Goal: Task Accomplishment & Management: Manage account settings

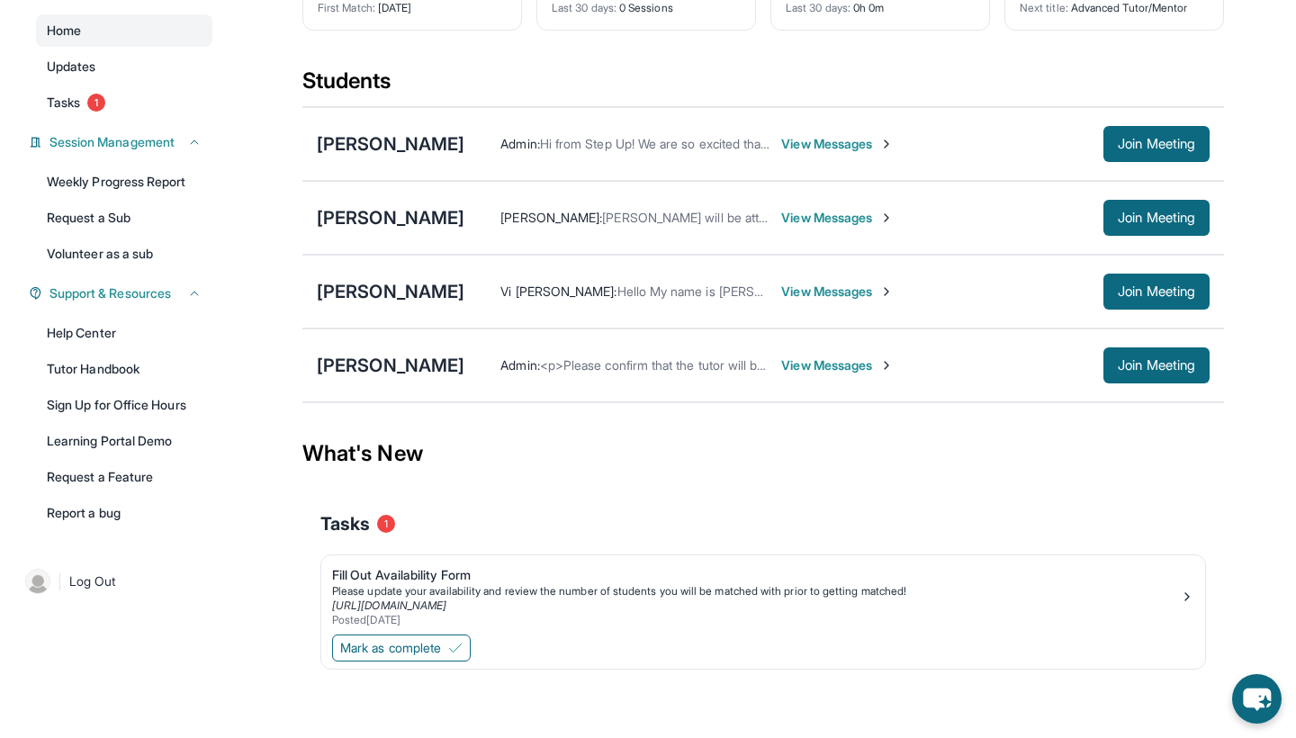
scroll to position [173, 0]
click at [422, 642] on span "Mark as complete" at bounding box center [390, 648] width 101 height 18
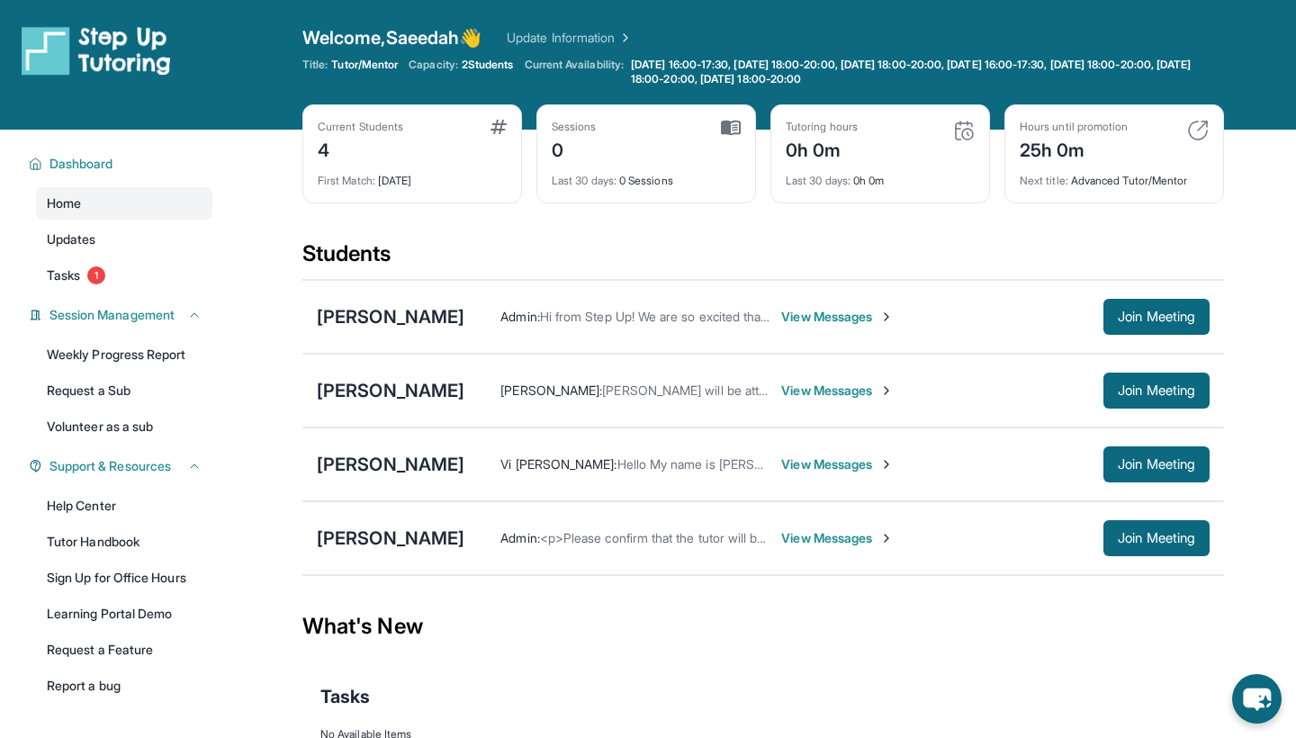
scroll to position [0, 0]
click at [444, 176] on div "First Match : [DATE]" at bounding box center [412, 175] width 189 height 25
click at [787, 315] on span "View Messages" at bounding box center [837, 317] width 113 height 18
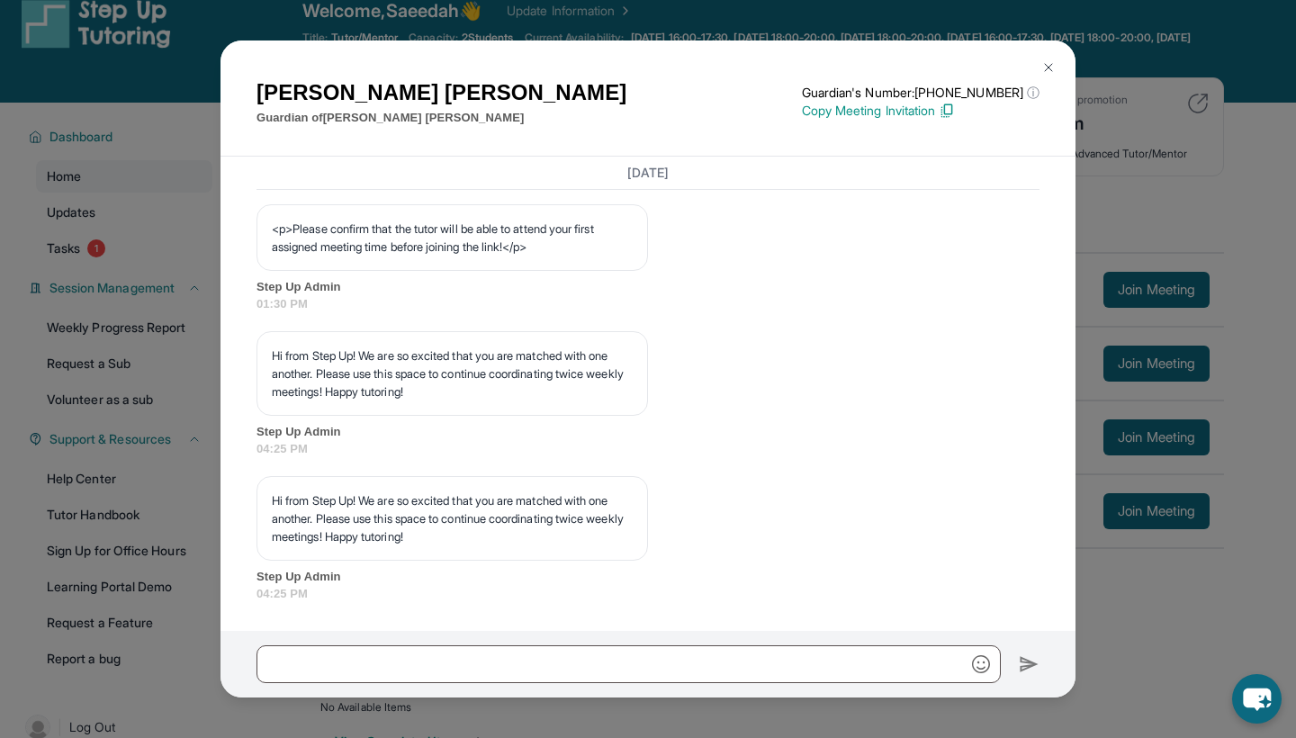
scroll to position [38, 0]
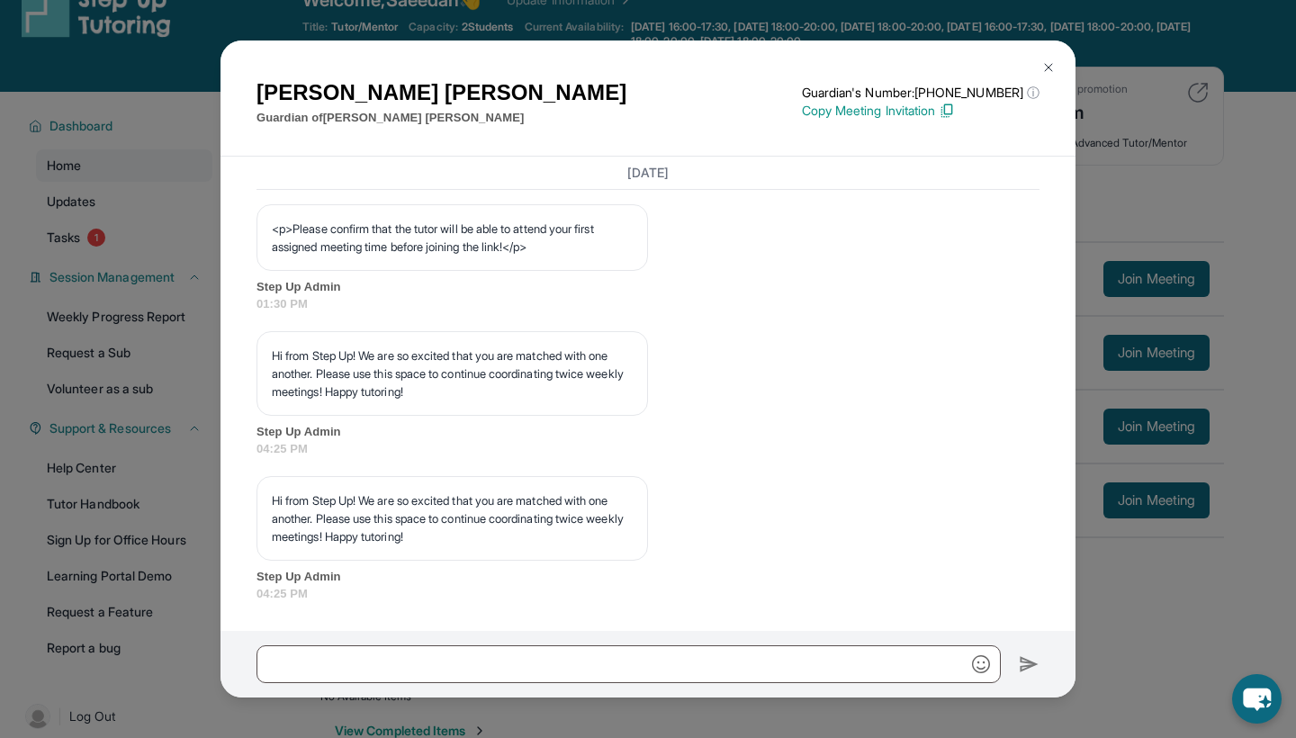
click at [1042, 67] on img at bounding box center [1048, 67] width 14 height 14
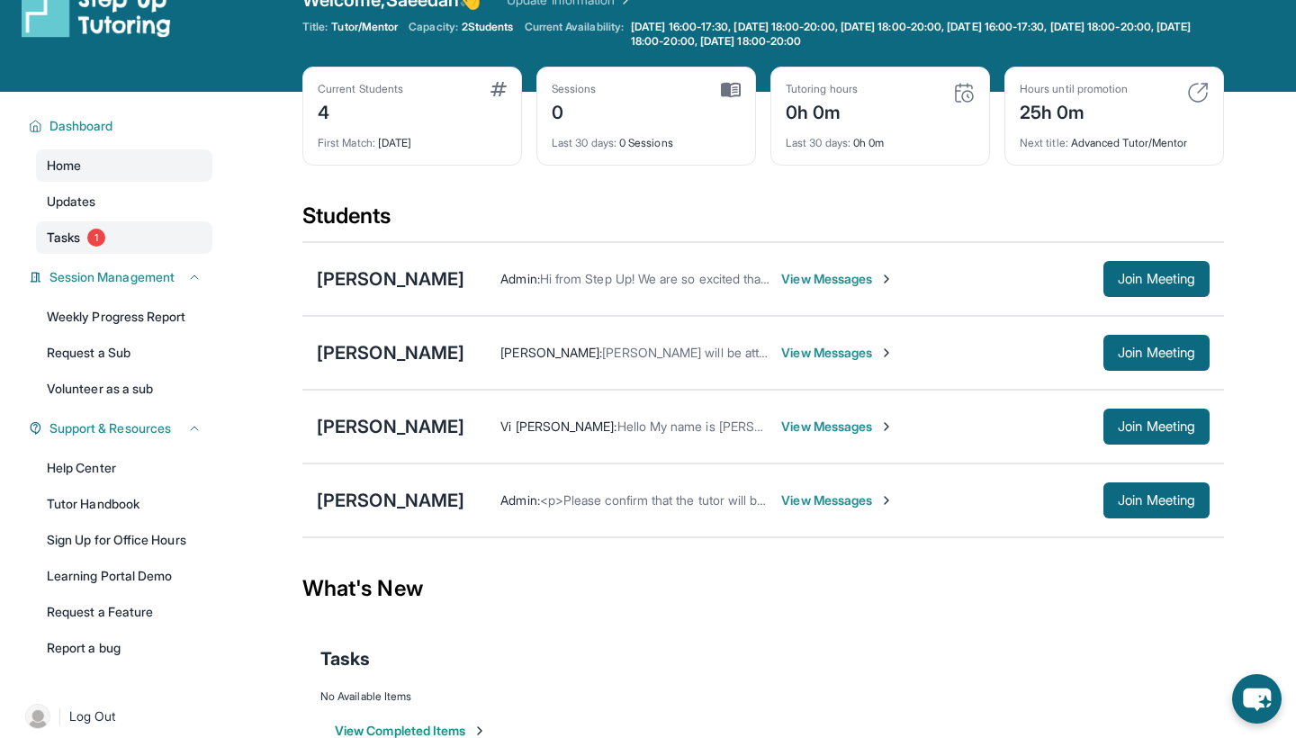
click at [121, 242] on link "Tasks 1" at bounding box center [124, 237] width 176 height 32
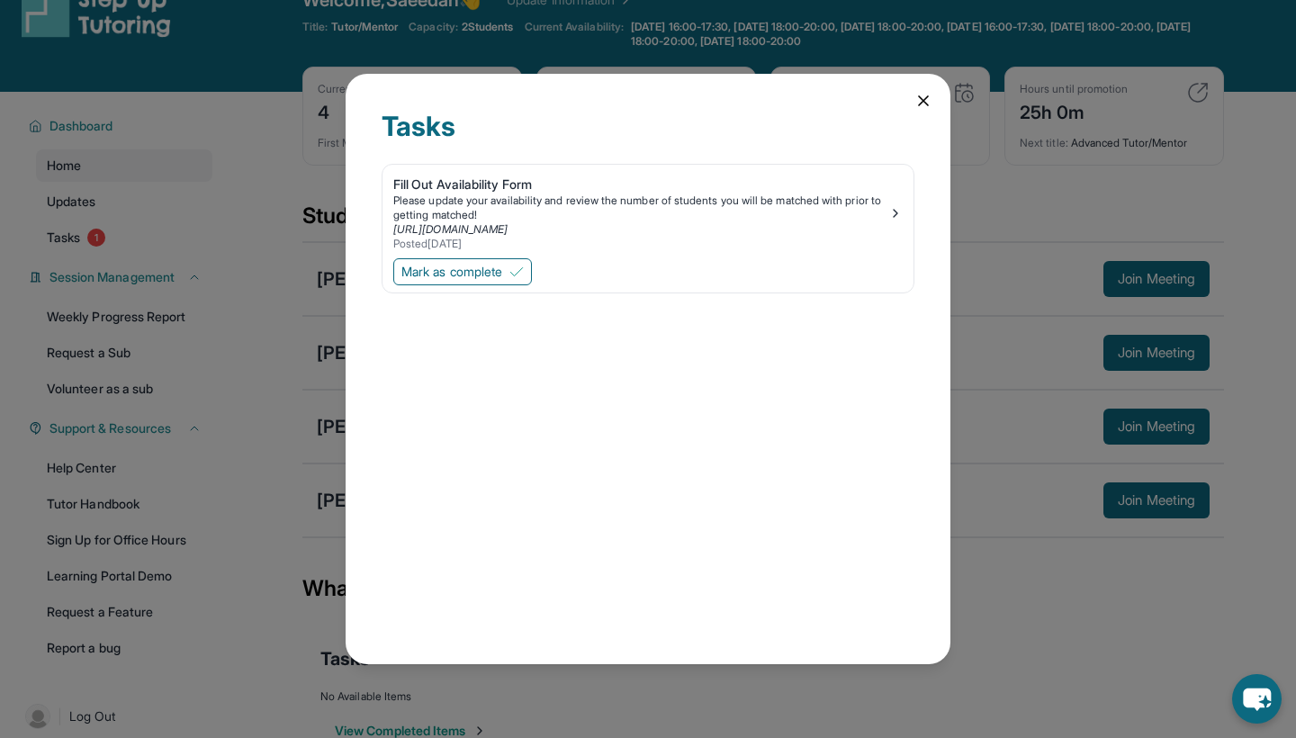
click at [924, 95] on icon at bounding box center [924, 101] width 18 height 18
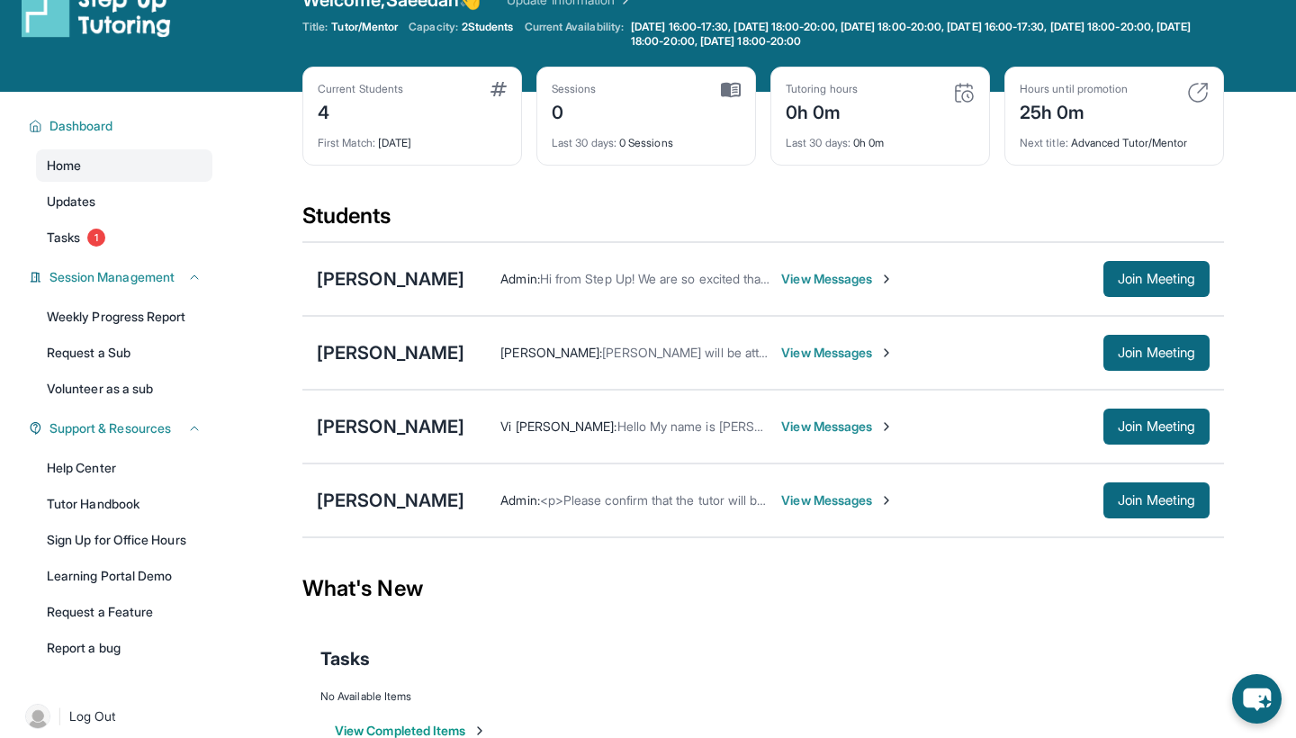
click at [813, 277] on span "View Messages" at bounding box center [837, 279] width 113 height 18
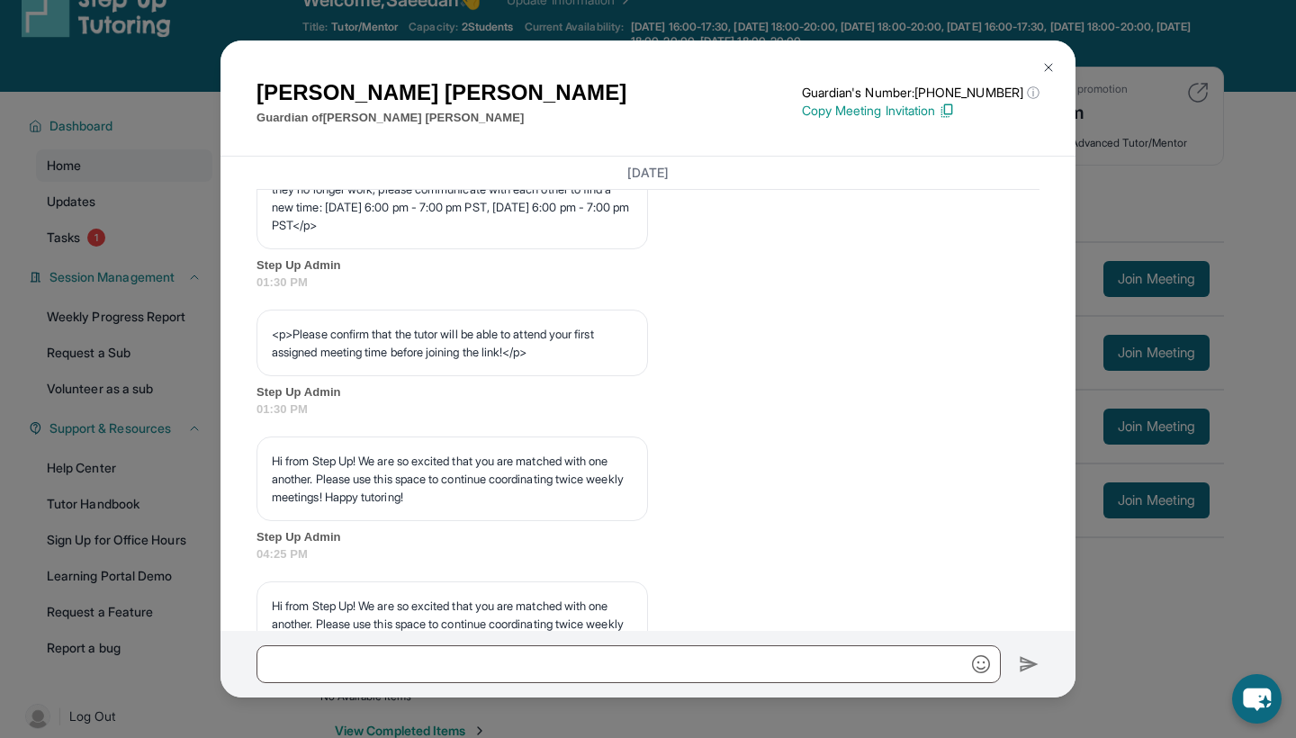
scroll to position [1185, 0]
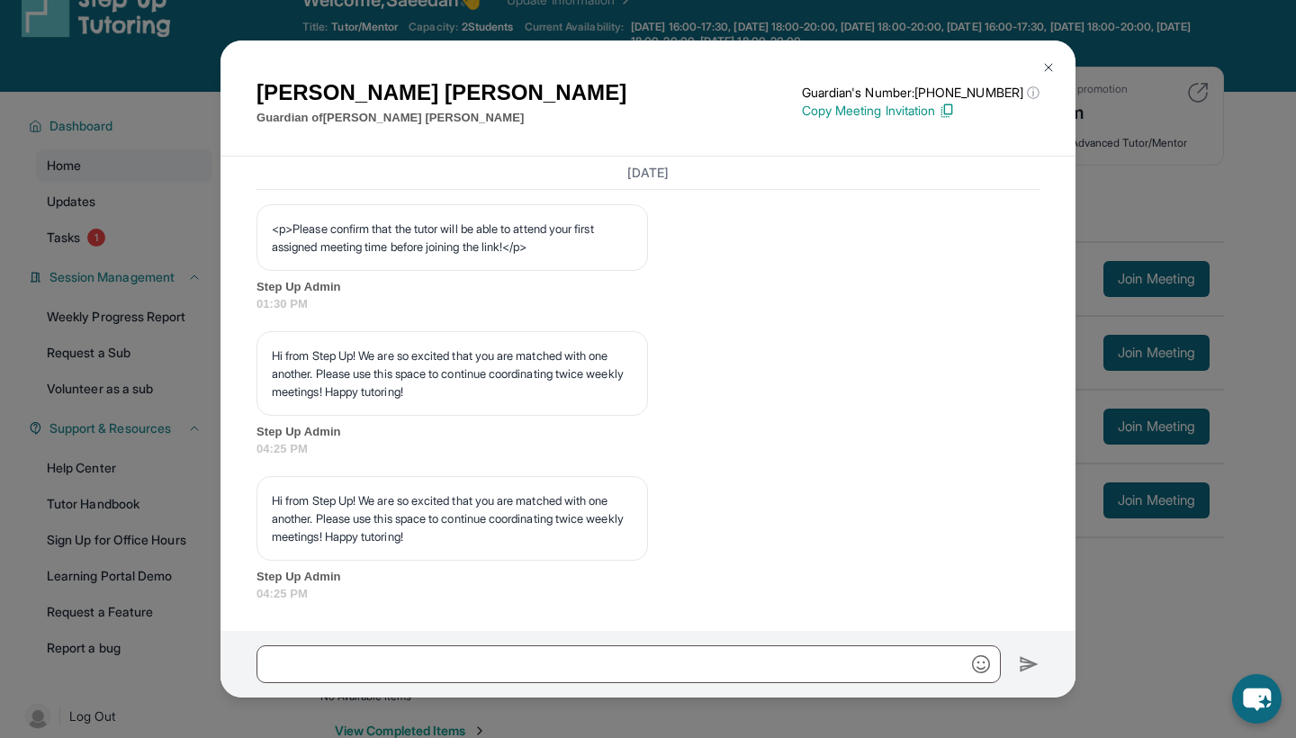
click at [1048, 63] on img at bounding box center [1048, 67] width 14 height 14
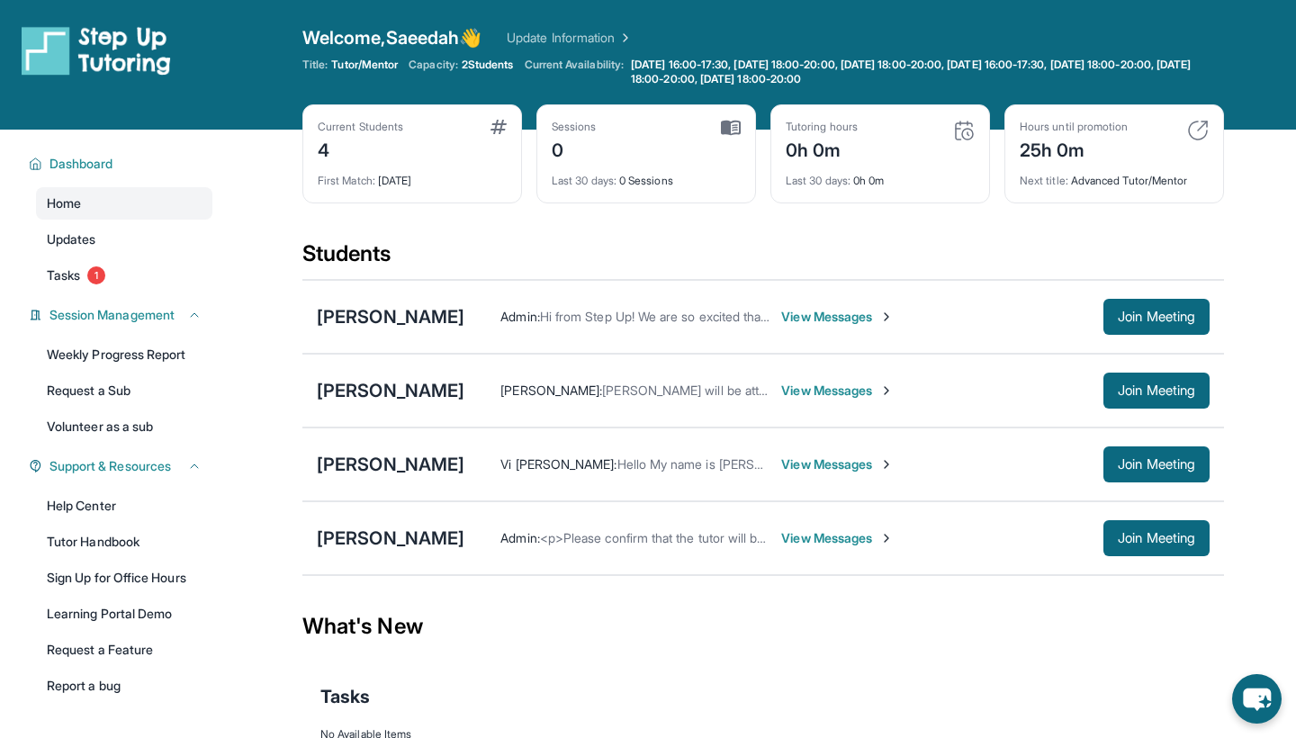
scroll to position [0, 0]
click at [43, 278] on link "Tasks 1" at bounding box center [124, 275] width 176 height 32
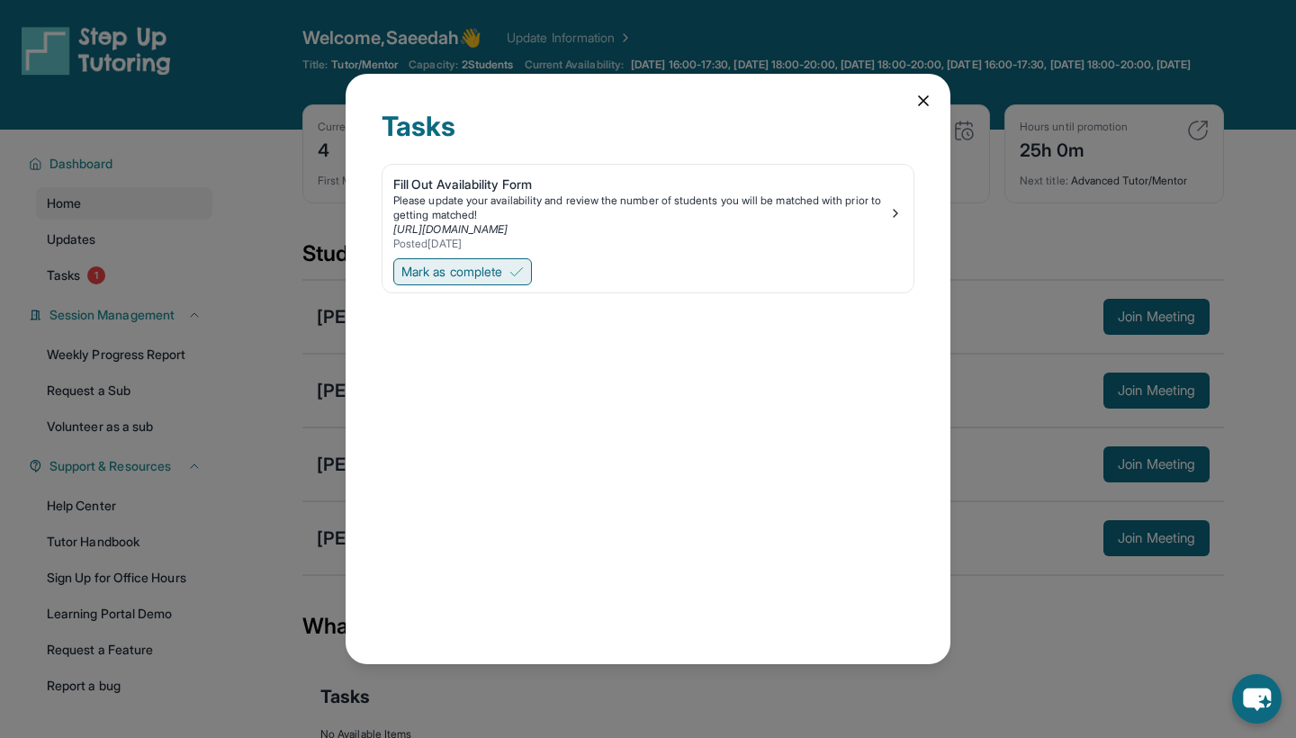
click at [500, 269] on span "Mark as complete" at bounding box center [451, 272] width 101 height 18
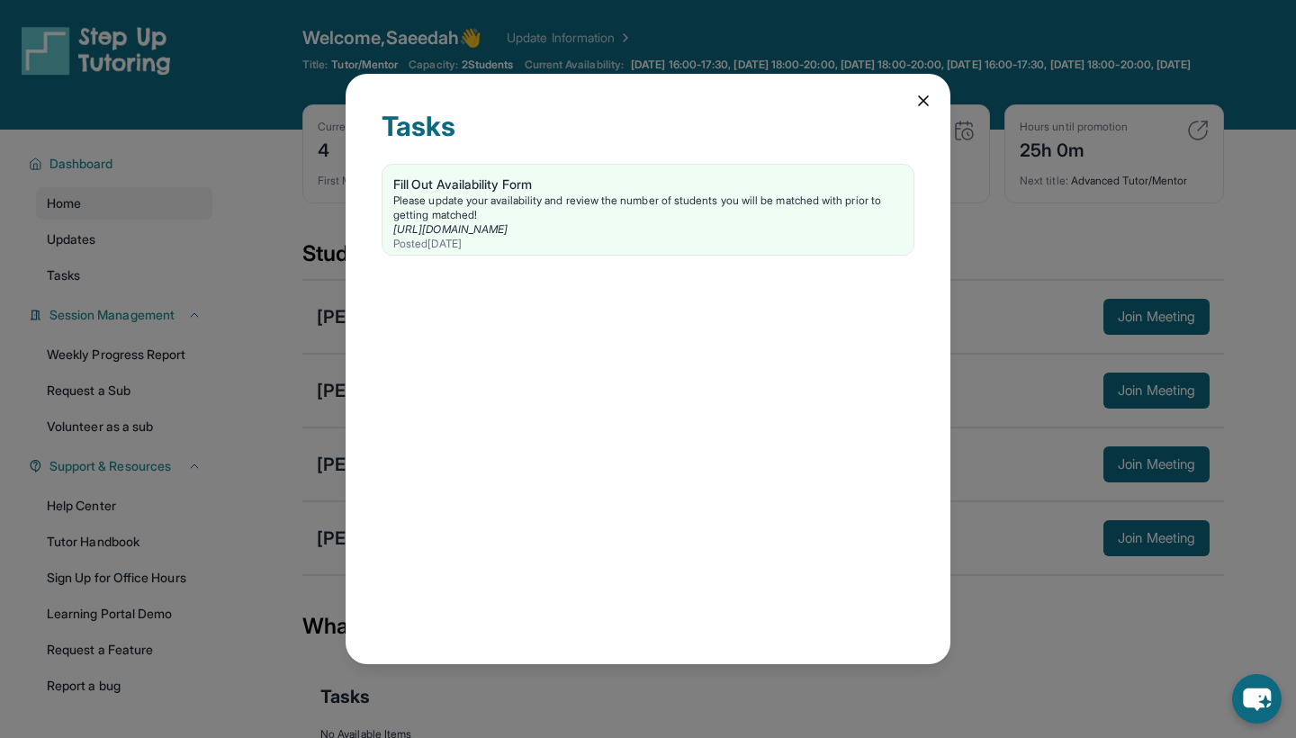
click at [918, 95] on icon at bounding box center [924, 101] width 18 height 18
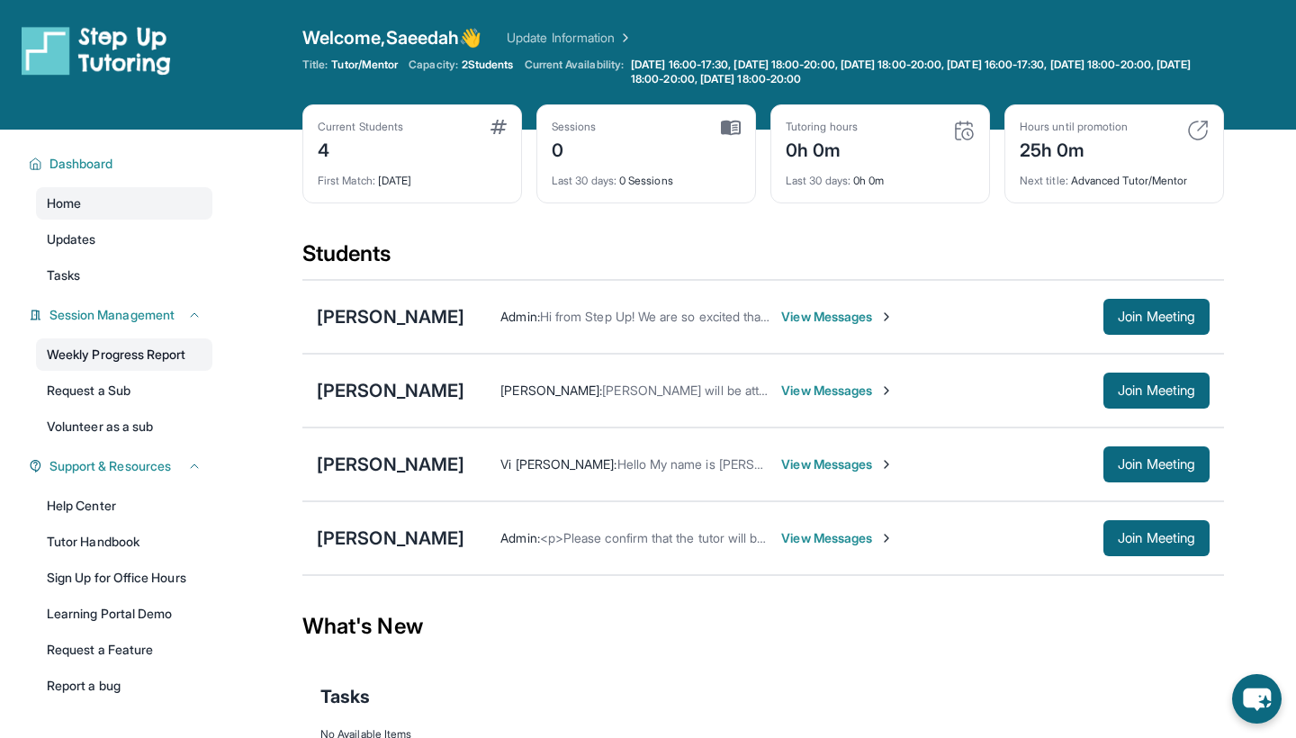
click at [119, 353] on link "Weekly Progress Report" at bounding box center [124, 354] width 176 height 32
click at [110, 149] on div "Dashboard" at bounding box center [115, 164] width 194 height 32
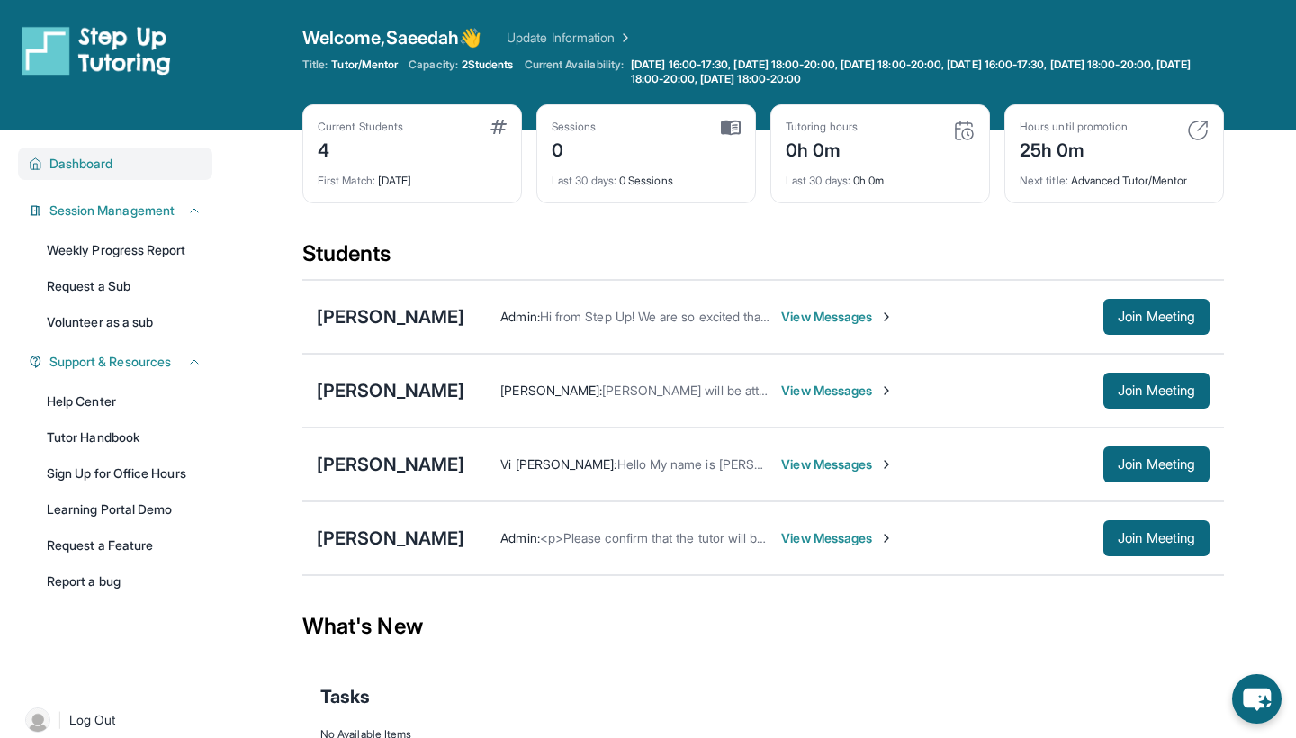
click at [112, 157] on span "Dashboard" at bounding box center [82, 164] width 64 height 18
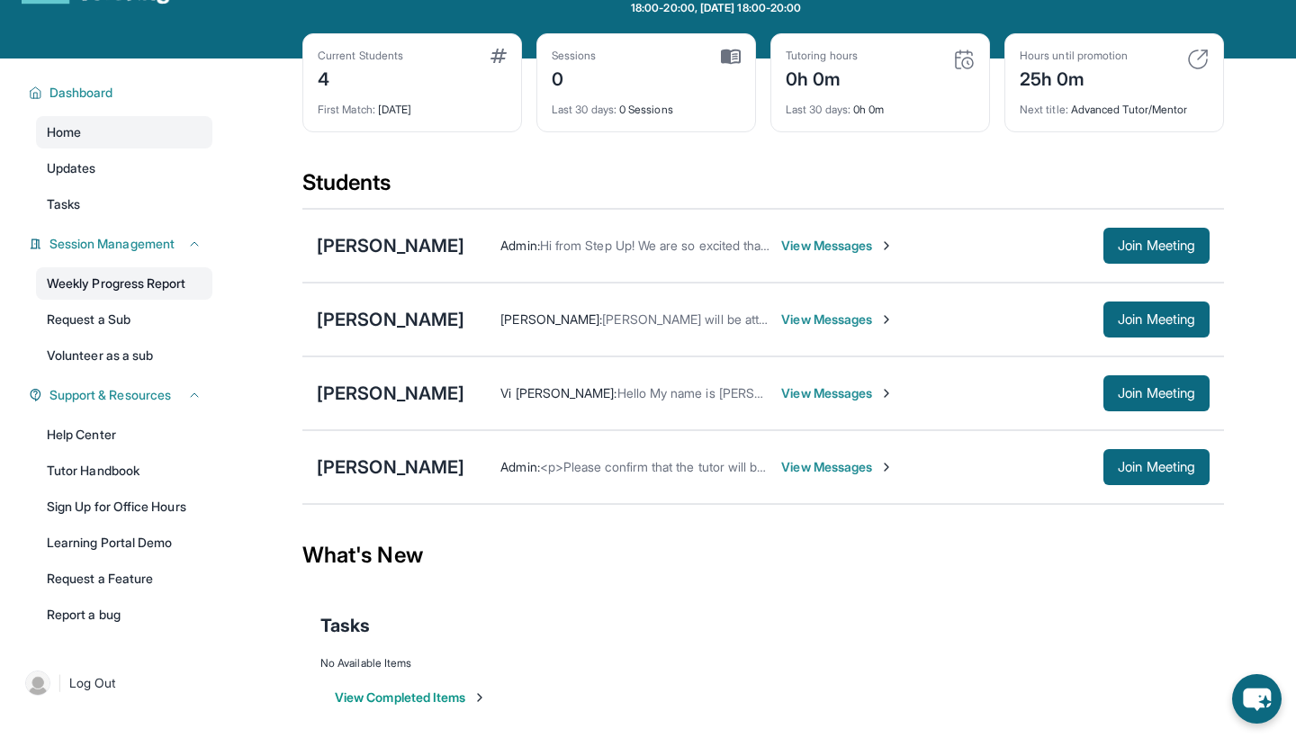
scroll to position [61, 0]
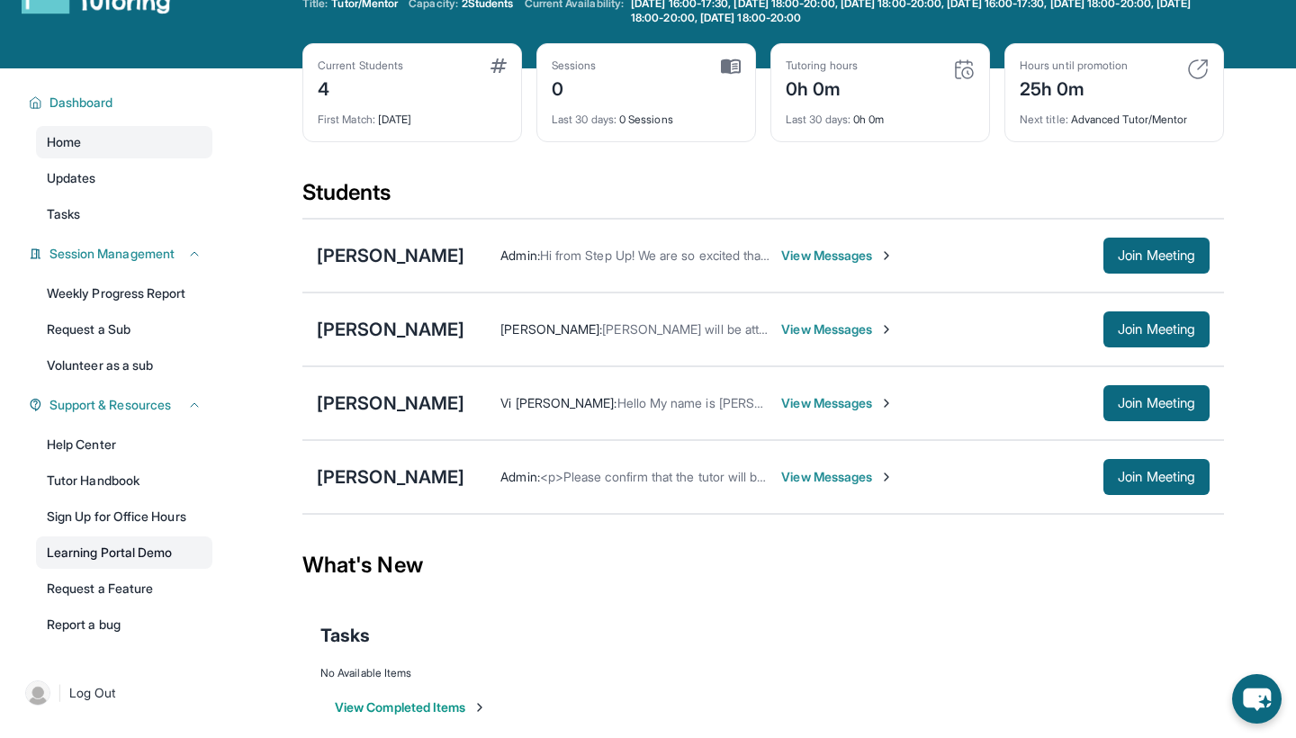
click at [115, 541] on link "Learning Portal Demo" at bounding box center [124, 552] width 176 height 32
